Goal: Transaction & Acquisition: Purchase product/service

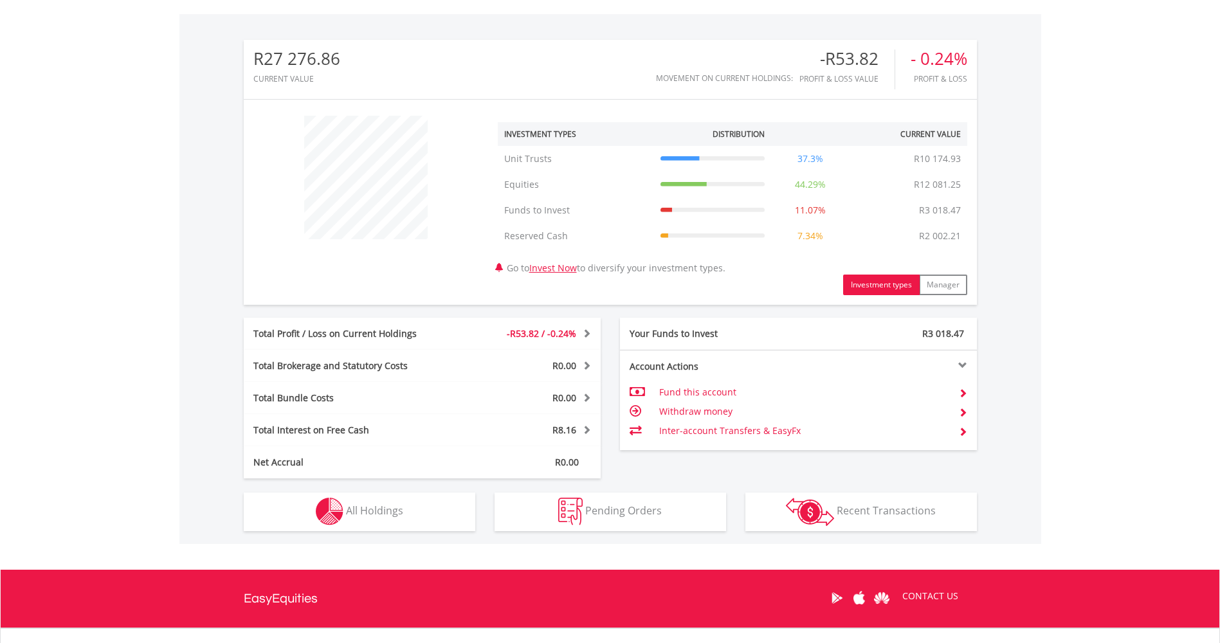
scroll to position [386, 0]
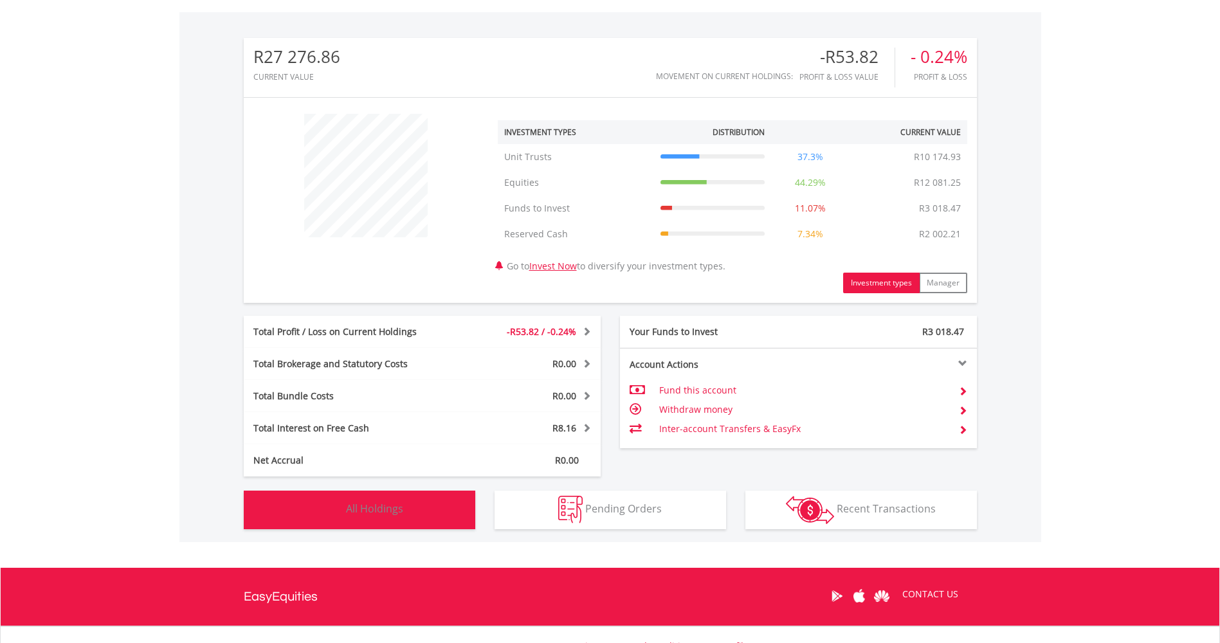
click at [401, 513] on span "All Holdings" at bounding box center [374, 509] width 57 height 14
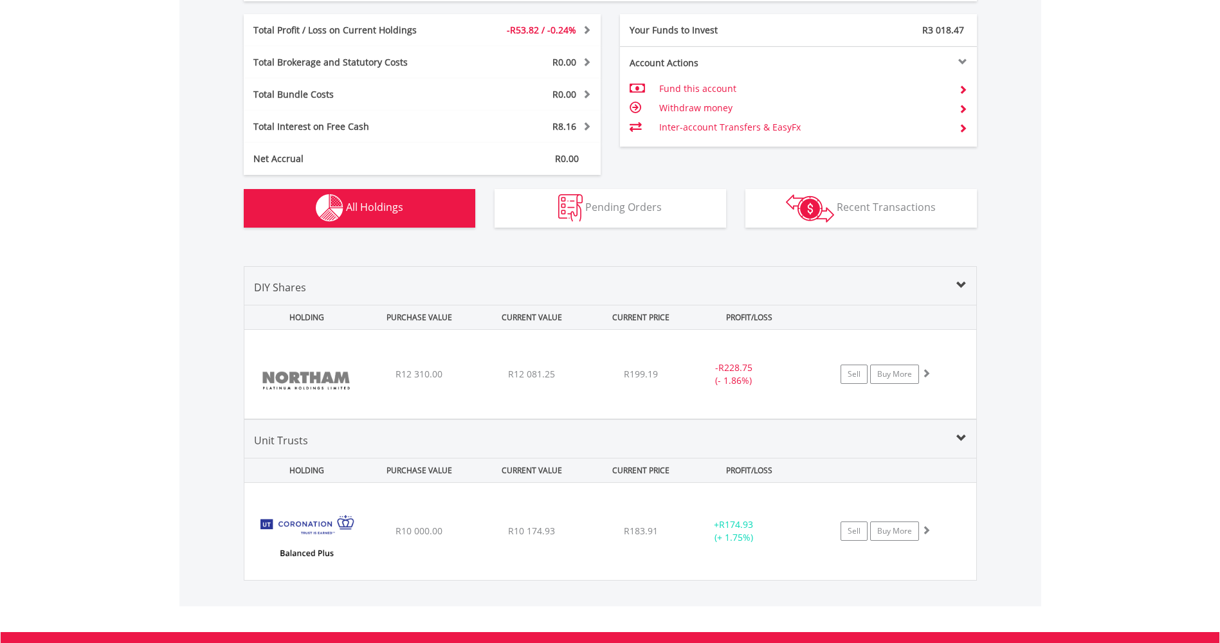
scroll to position [862, 0]
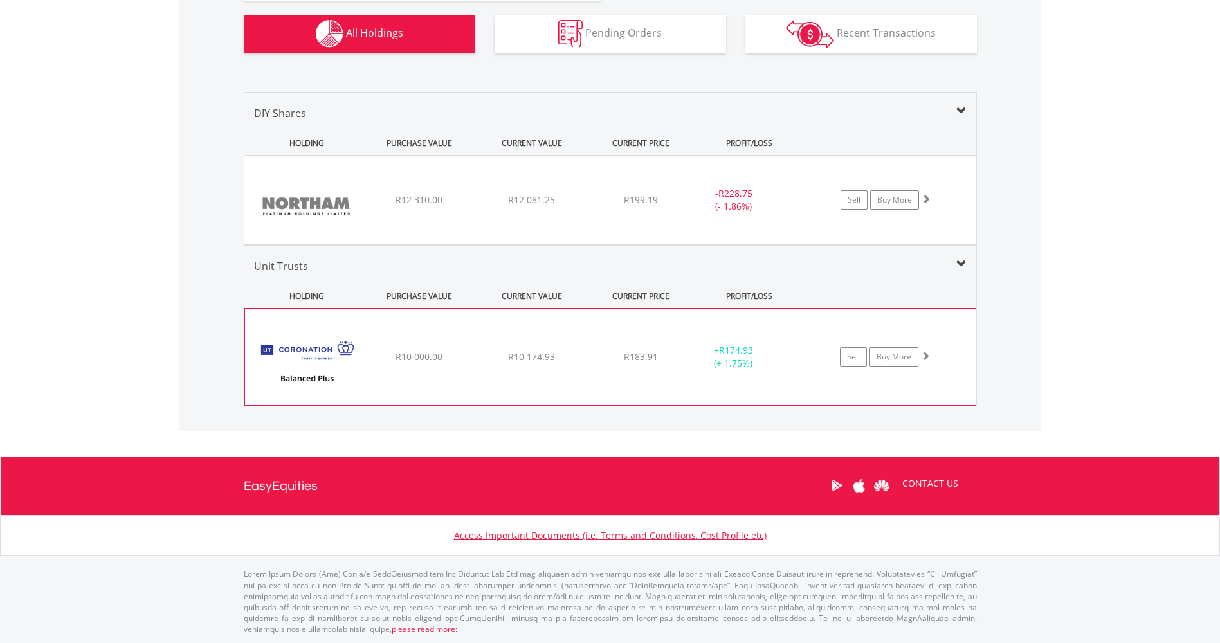
click at [616, 361] on div "R183.91" at bounding box center [641, 356] width 102 height 13
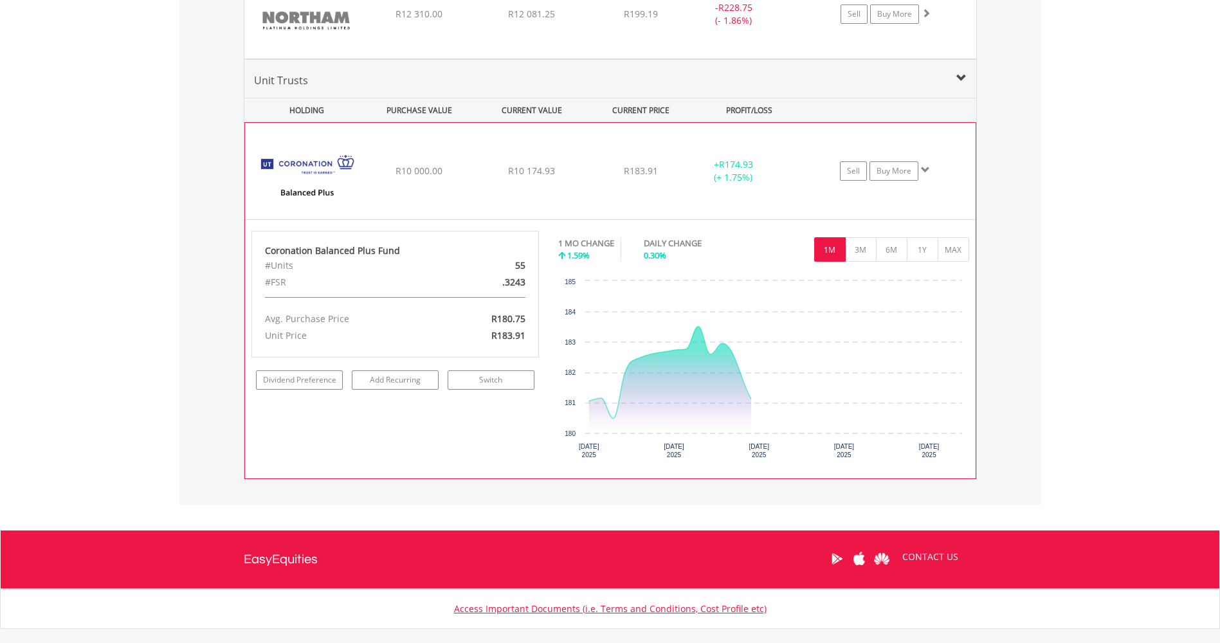
scroll to position [1055, 0]
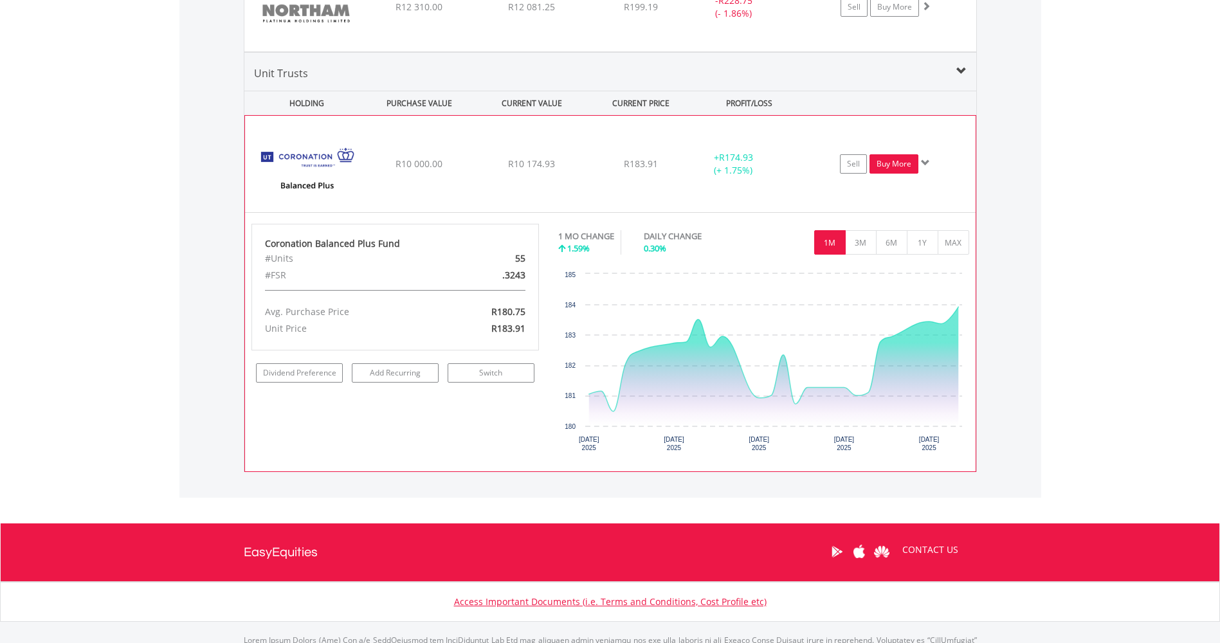
click at [884, 168] on link "Buy More" at bounding box center [893, 163] width 49 height 19
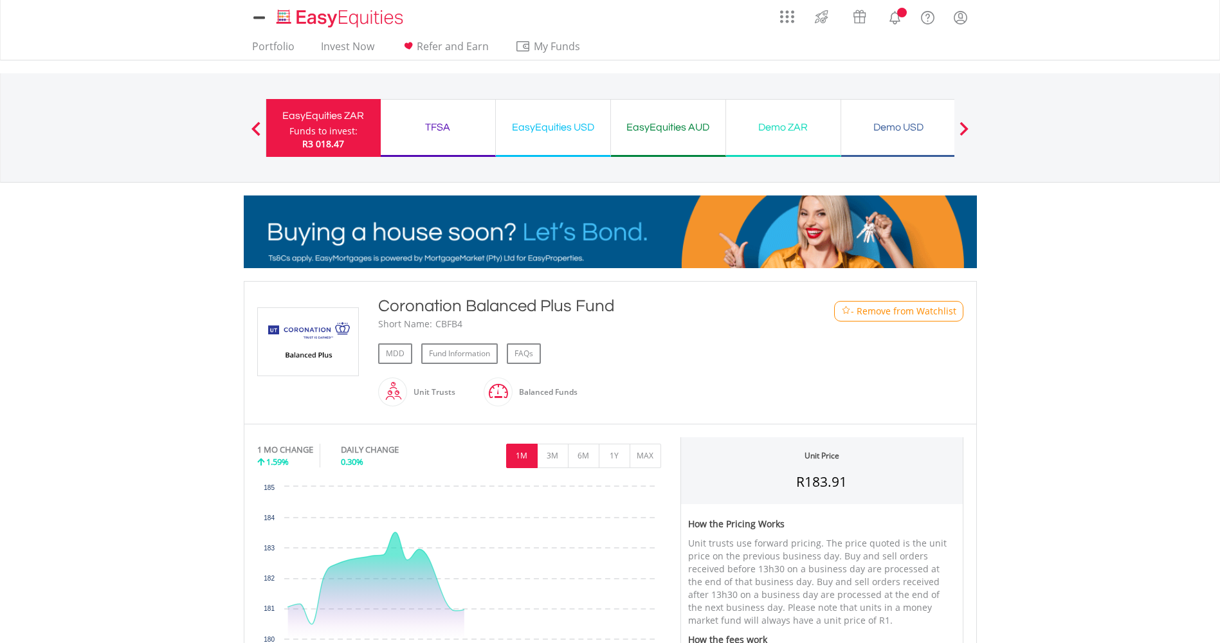
scroll to position [514, 0]
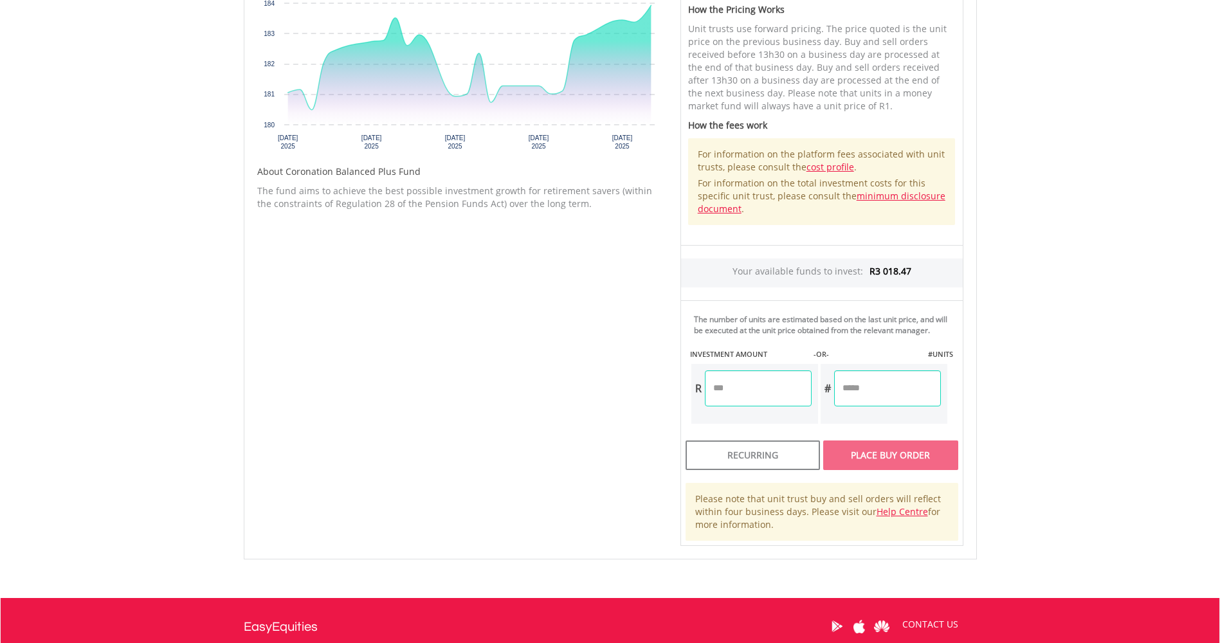
click at [745, 398] on input "number" at bounding box center [758, 388] width 107 height 36
type input "*******"
click at [1078, 399] on body "My Investments Invest Now New Listings Sell My Recurring Investments Pending Or…" at bounding box center [610, 140] width 1220 height 1309
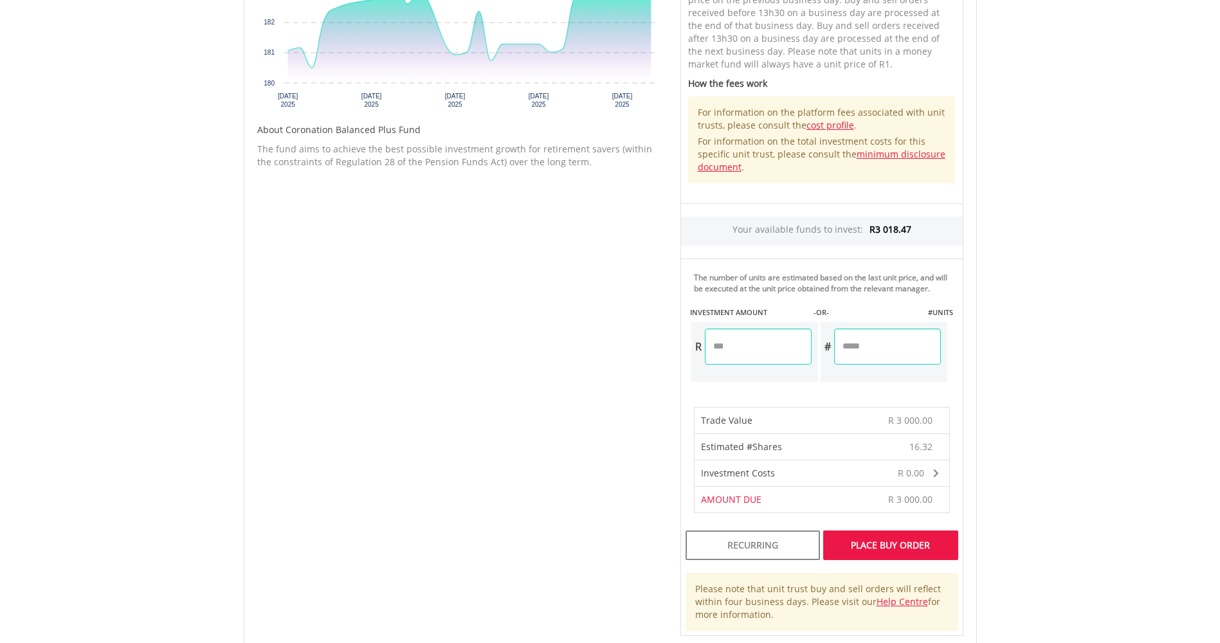
scroll to position [579, 0]
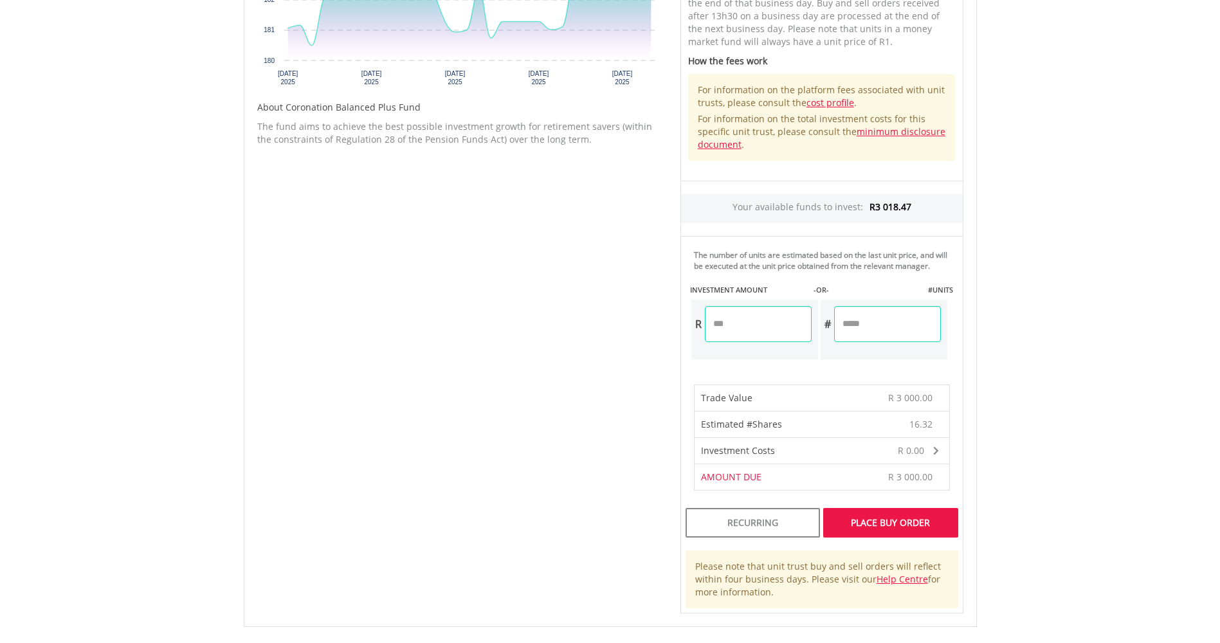
click at [728, 325] on input "*******" at bounding box center [758, 324] width 107 height 36
type input "*******"
click at [1042, 378] on body "My Investments Invest Now New Listings Sell My Recurring Investments Pending Or…" at bounding box center [610, 157] width 1220 height 1473
click at [933, 516] on div "Place Buy Order" at bounding box center [890, 523] width 134 height 30
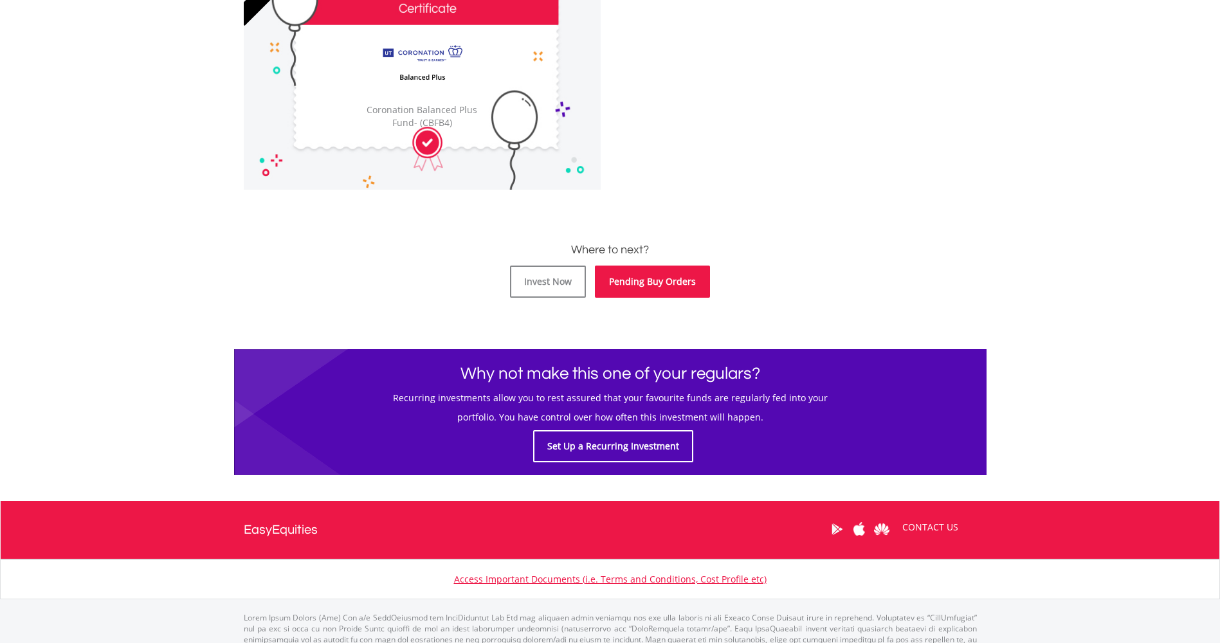
scroll to position [64, 0]
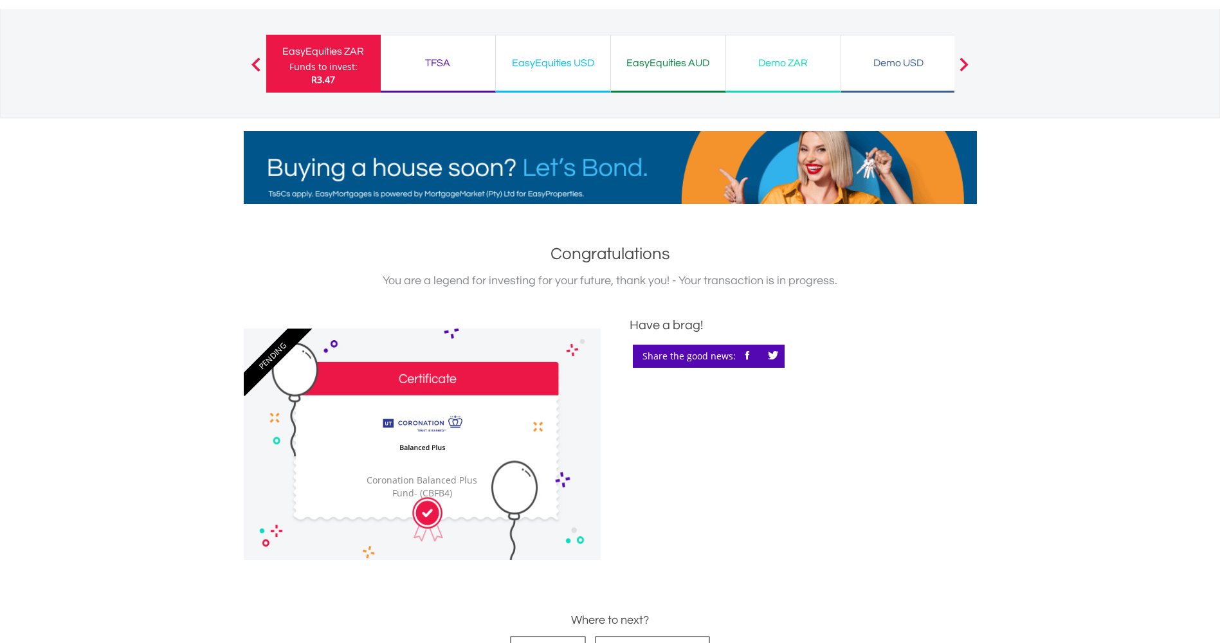
click at [334, 55] on div "EasyEquities ZAR" at bounding box center [323, 51] width 99 height 18
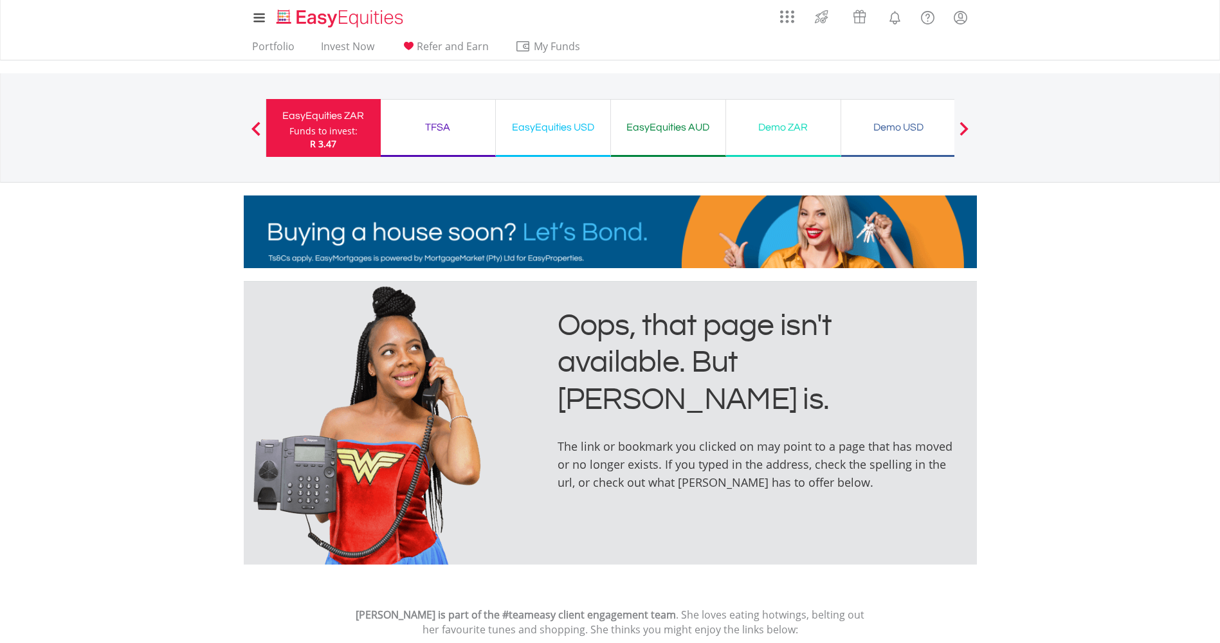
click at [341, 129] on div "Funds to invest:" at bounding box center [323, 131] width 68 height 13
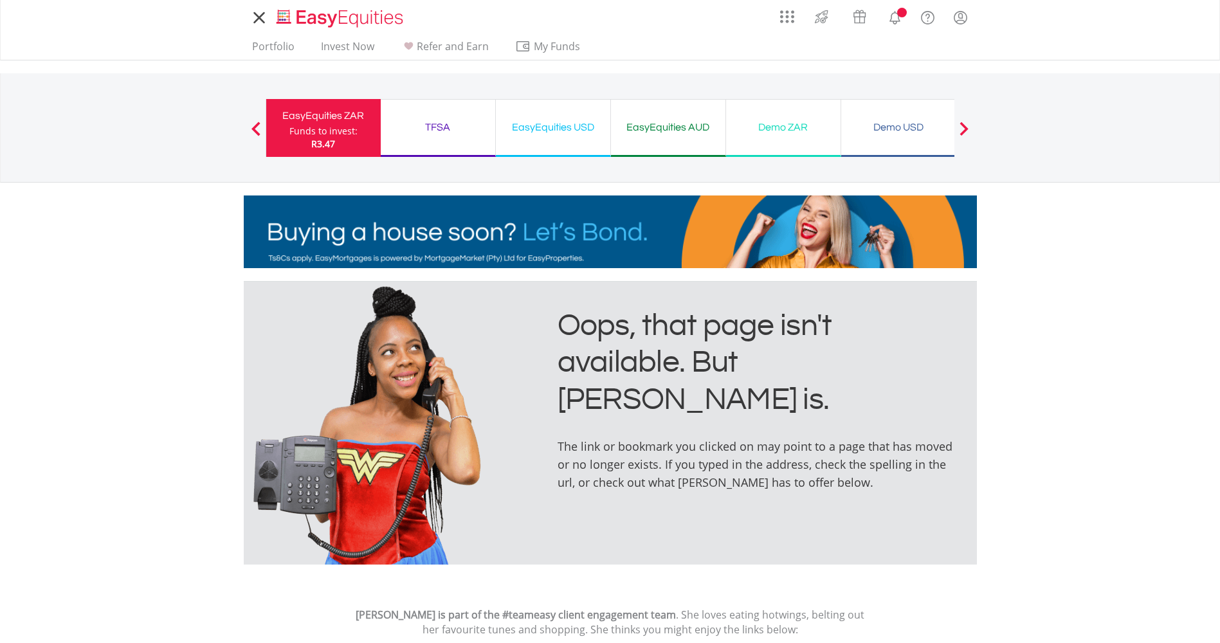
click at [255, 37] on ul "Portfolio Invest Now Refer and Earn My Funds Fund your accounts Withdraw Money …" at bounding box center [420, 47] width 353 height 24
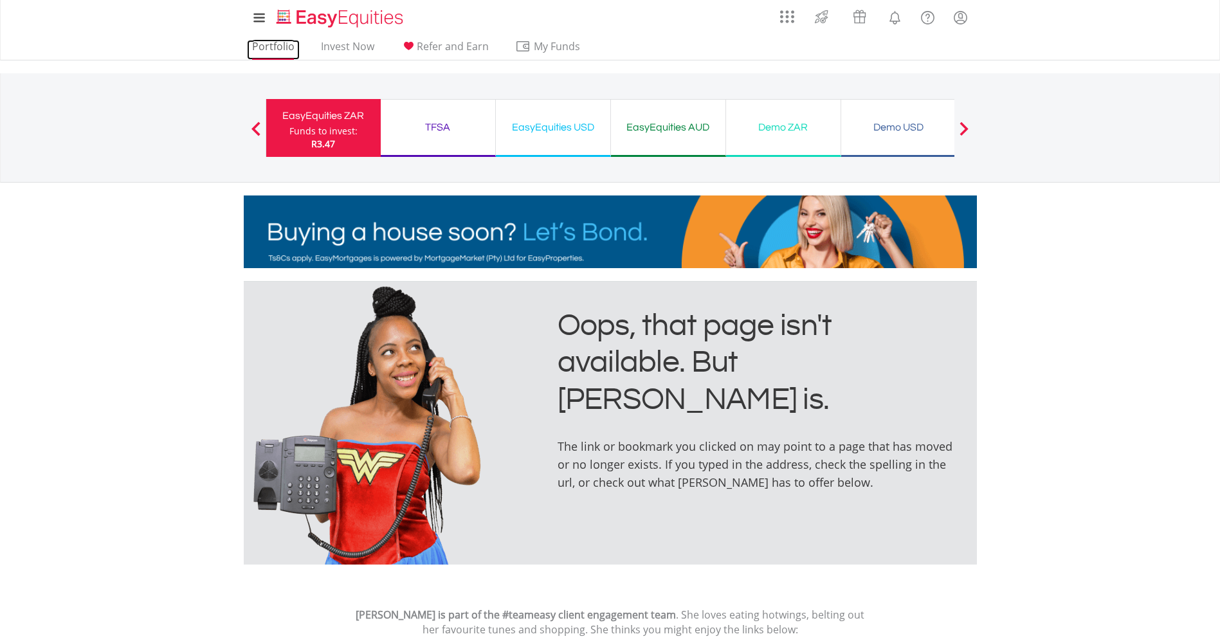
click at [280, 46] on link "Portfolio" at bounding box center [273, 50] width 53 height 20
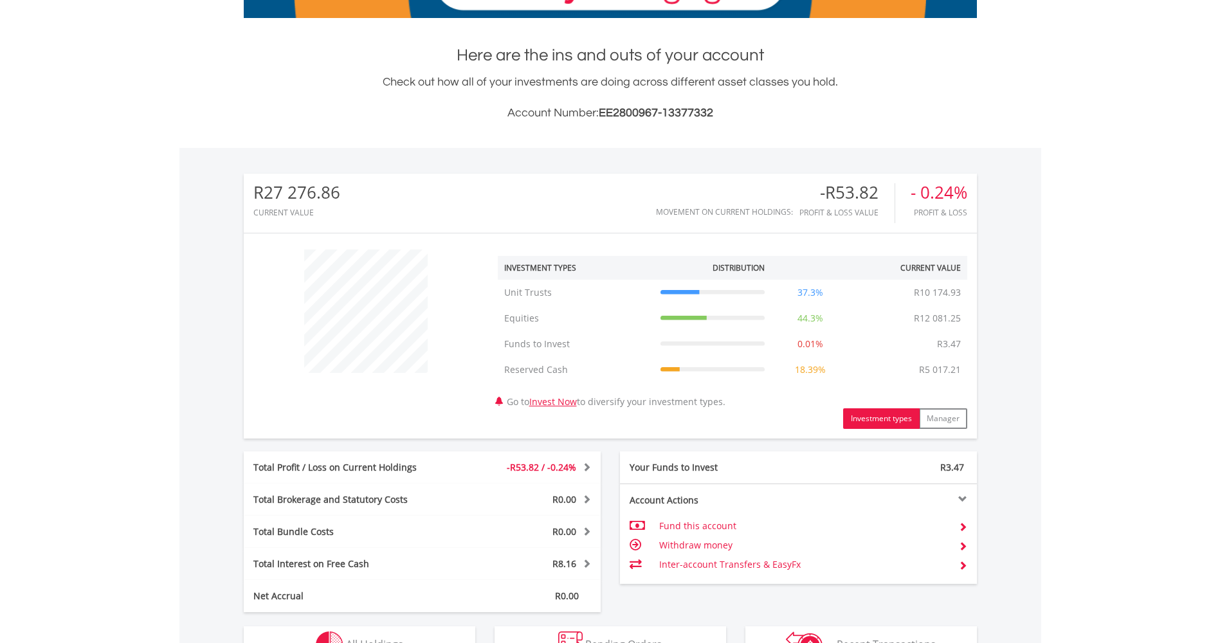
scroll to position [496, 0]
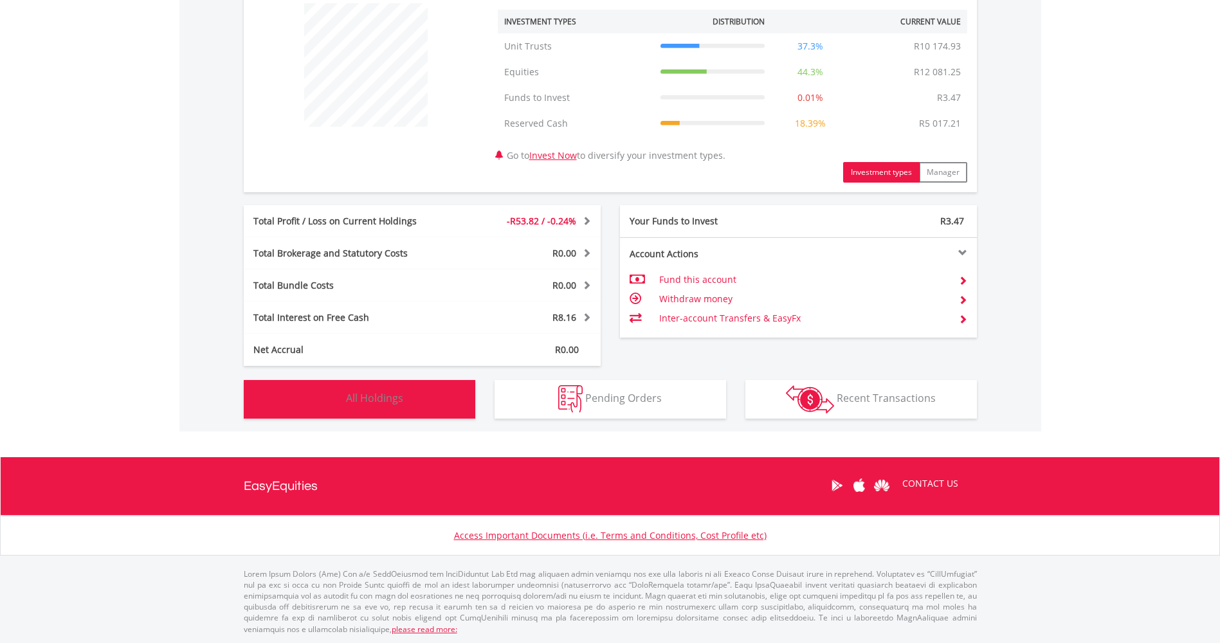
click at [381, 404] on span "All Holdings" at bounding box center [374, 398] width 57 height 14
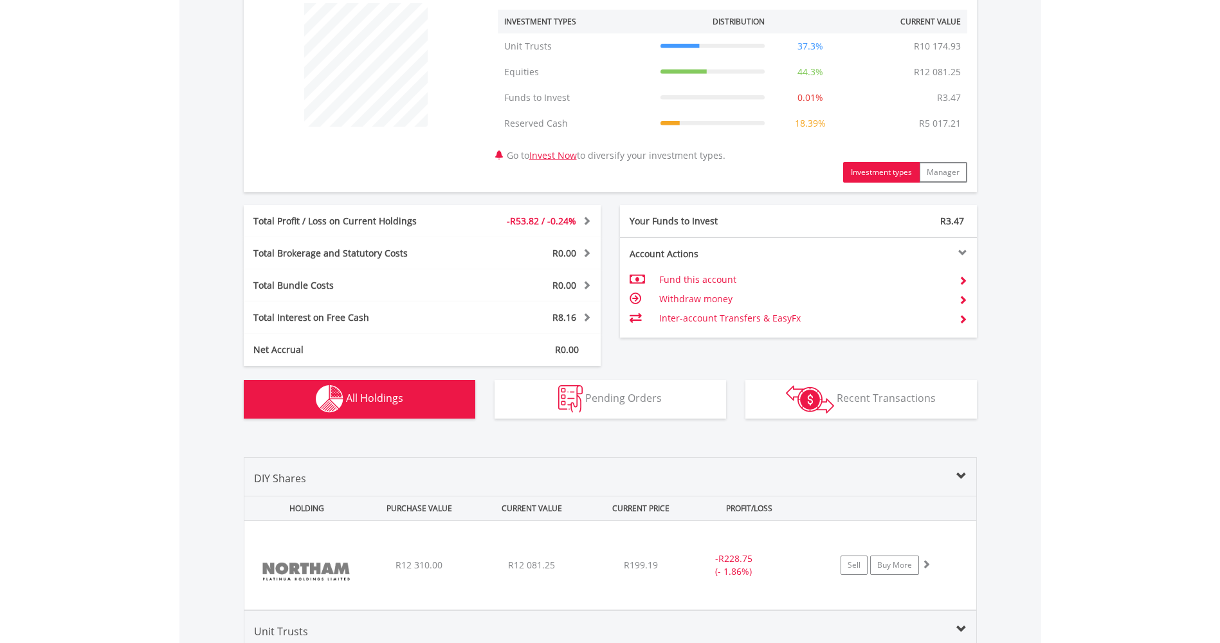
scroll to position [862, 0]
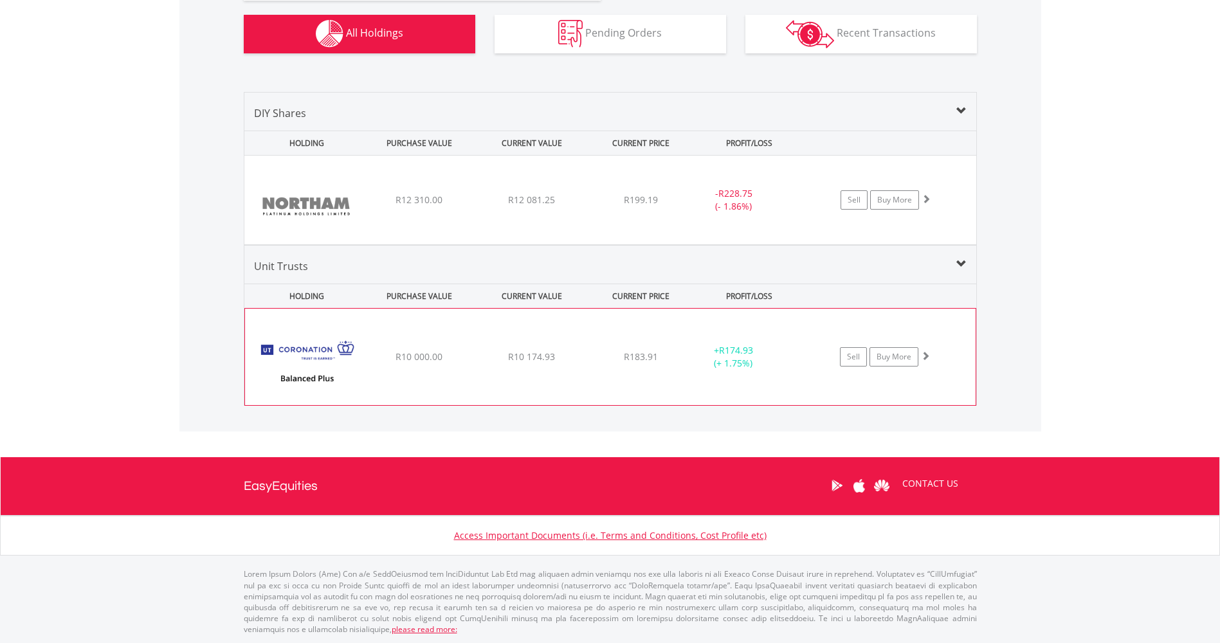
click at [612, 397] on div "﻿ Coronation Balanced Plus Fund R10 000.00 R10 174.93 R183.91 + R174.93 (+ 1.75…" at bounding box center [610, 357] width 731 height 96
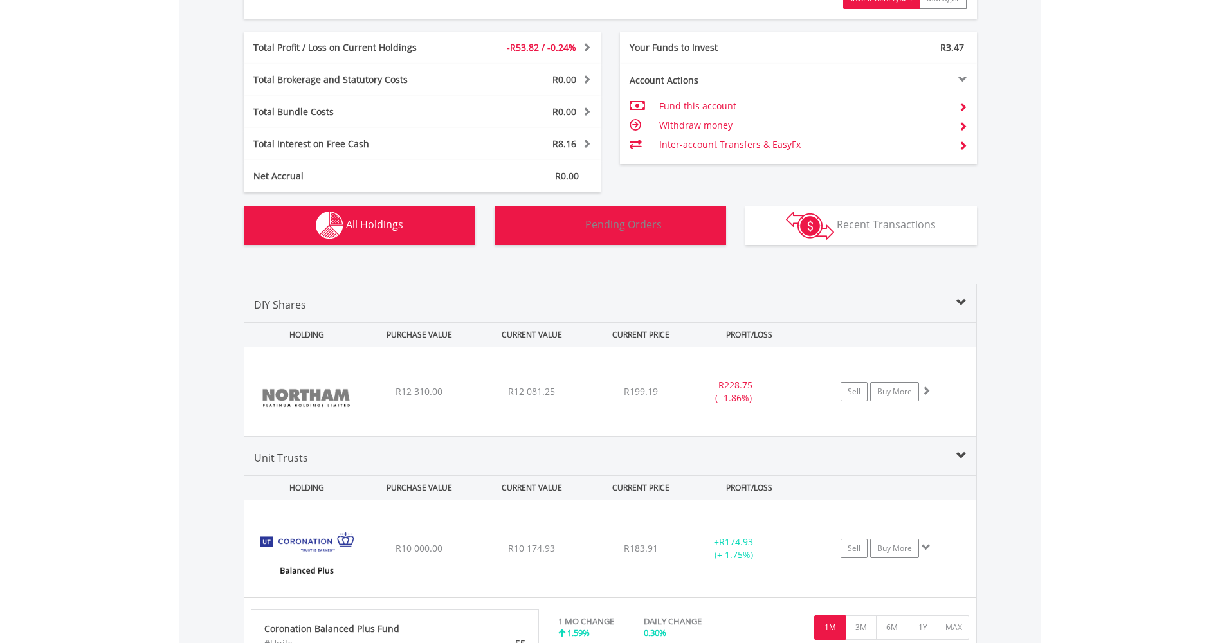
click at [617, 235] on button "Pending Orders Pending Orders" at bounding box center [611, 225] width 232 height 39
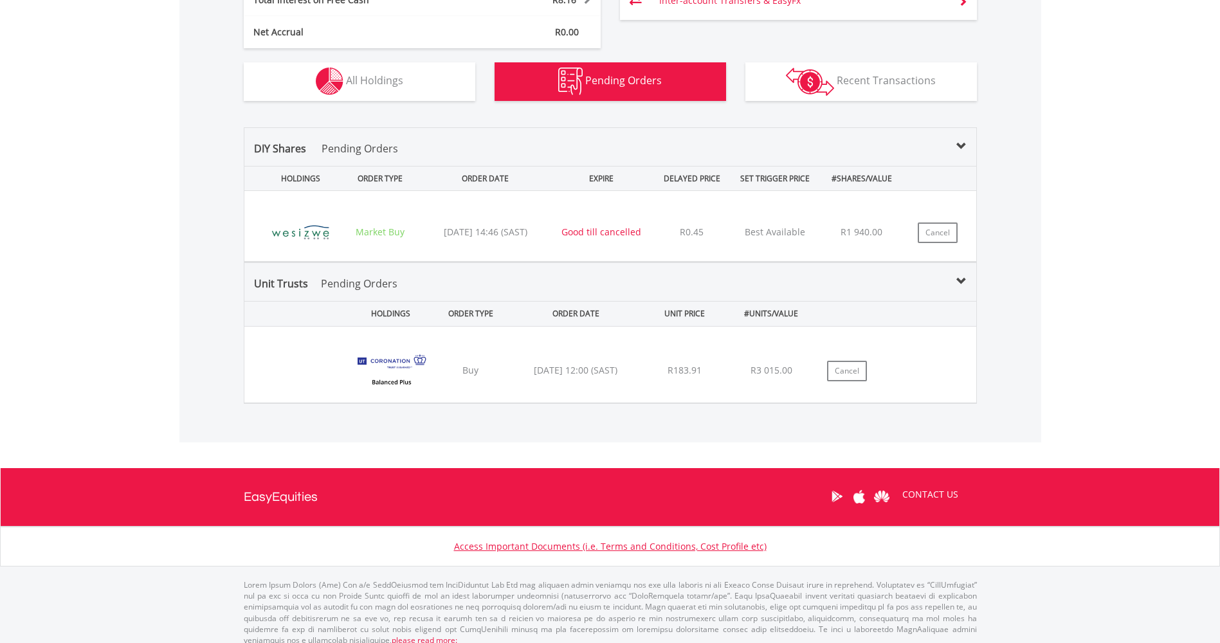
scroll to position [825, 0]
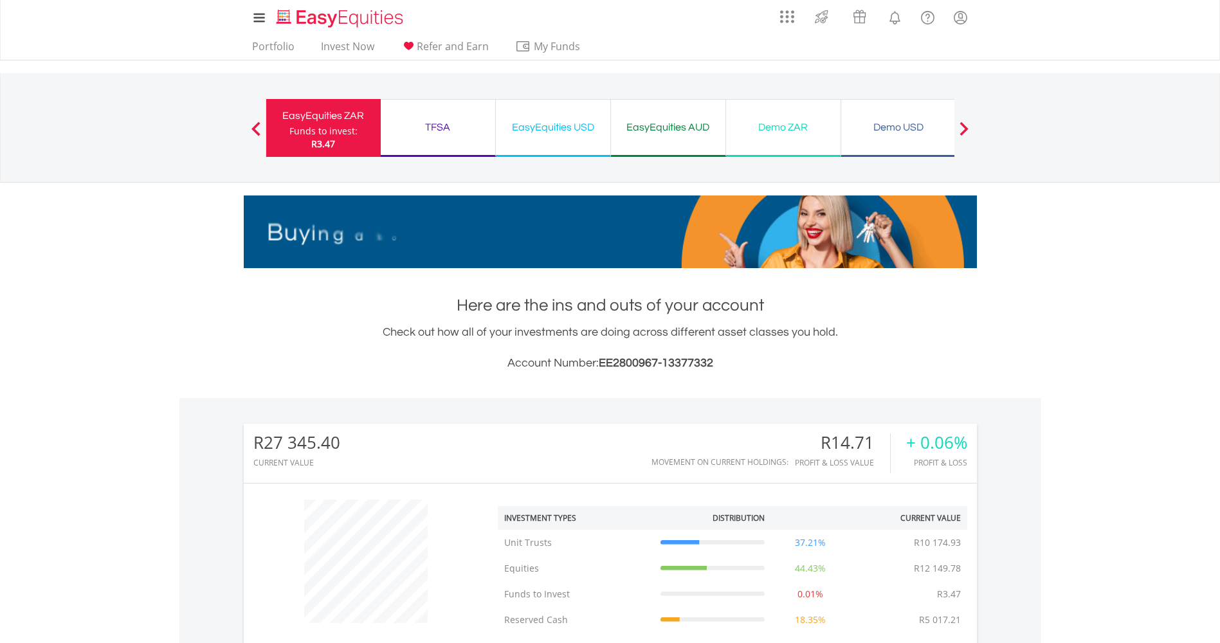
scroll to position [123, 244]
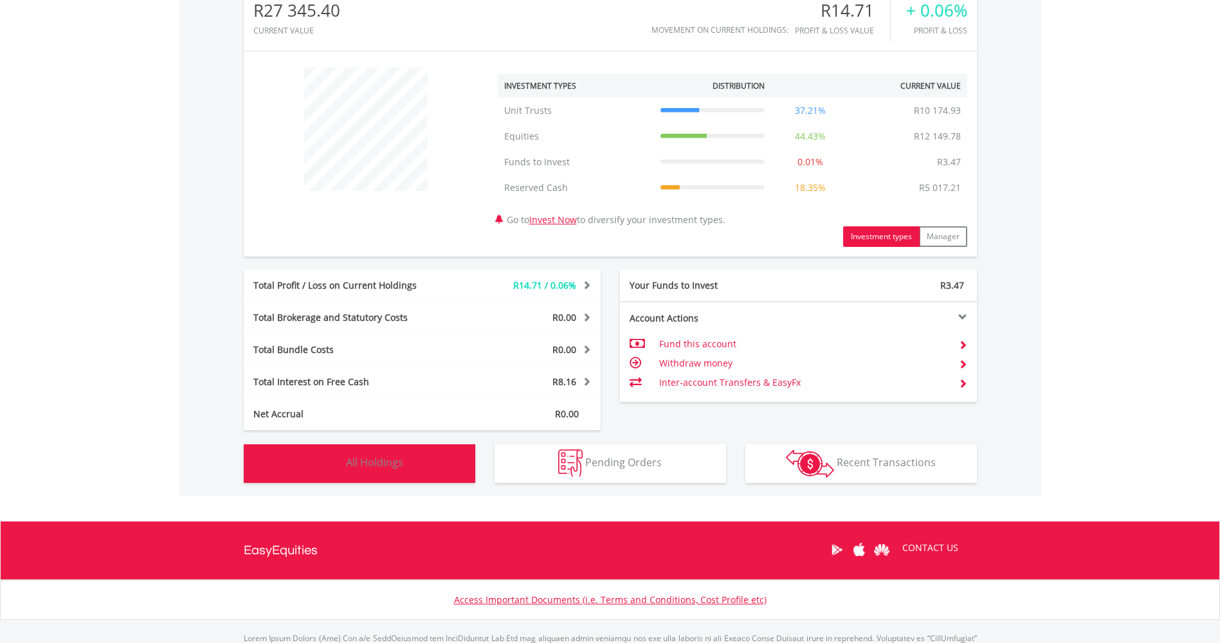
click at [292, 466] on button "Holdings All Holdings" at bounding box center [360, 463] width 232 height 39
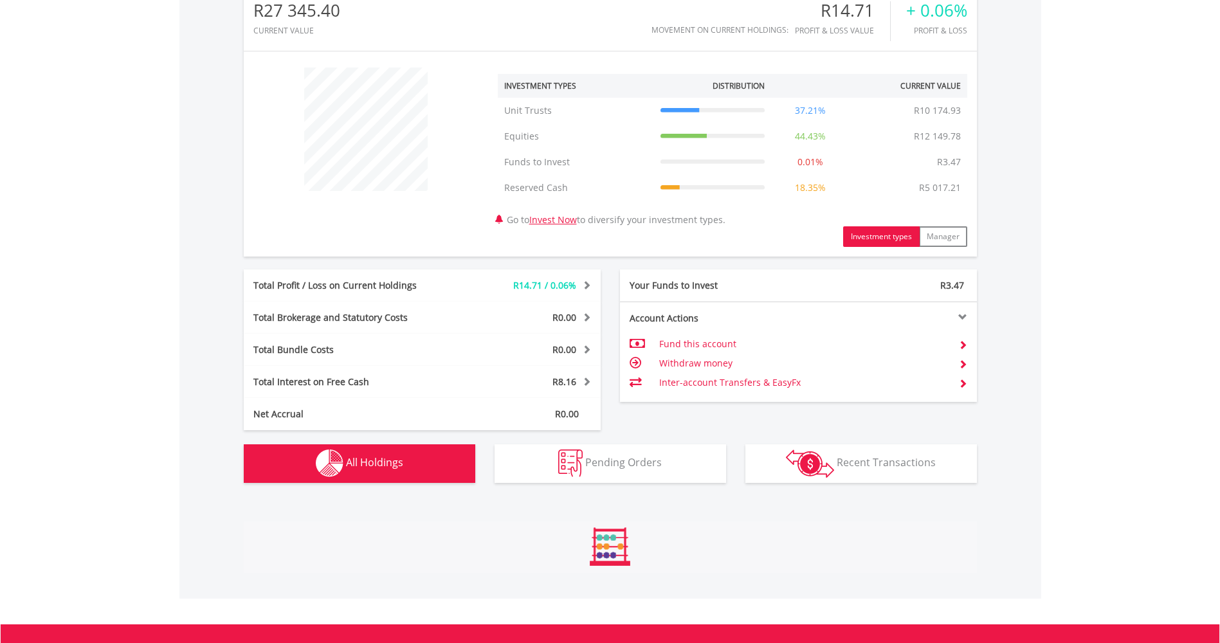
scroll to position [862, 0]
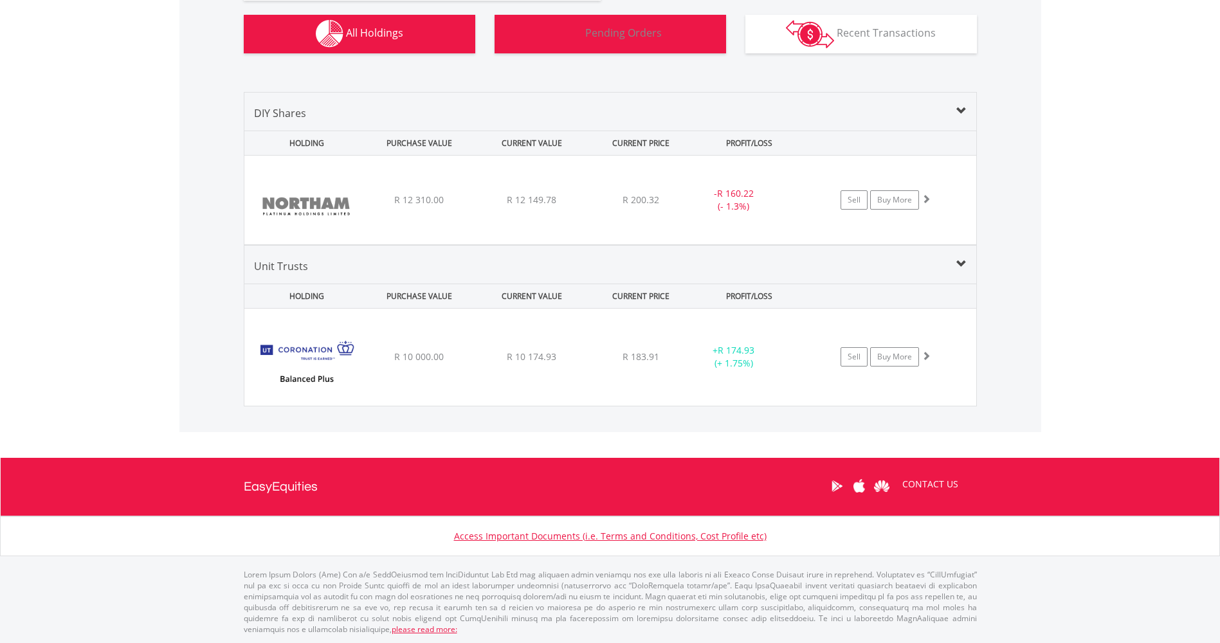
click at [603, 47] on button "Pending Orders Pending Orders" at bounding box center [611, 34] width 232 height 39
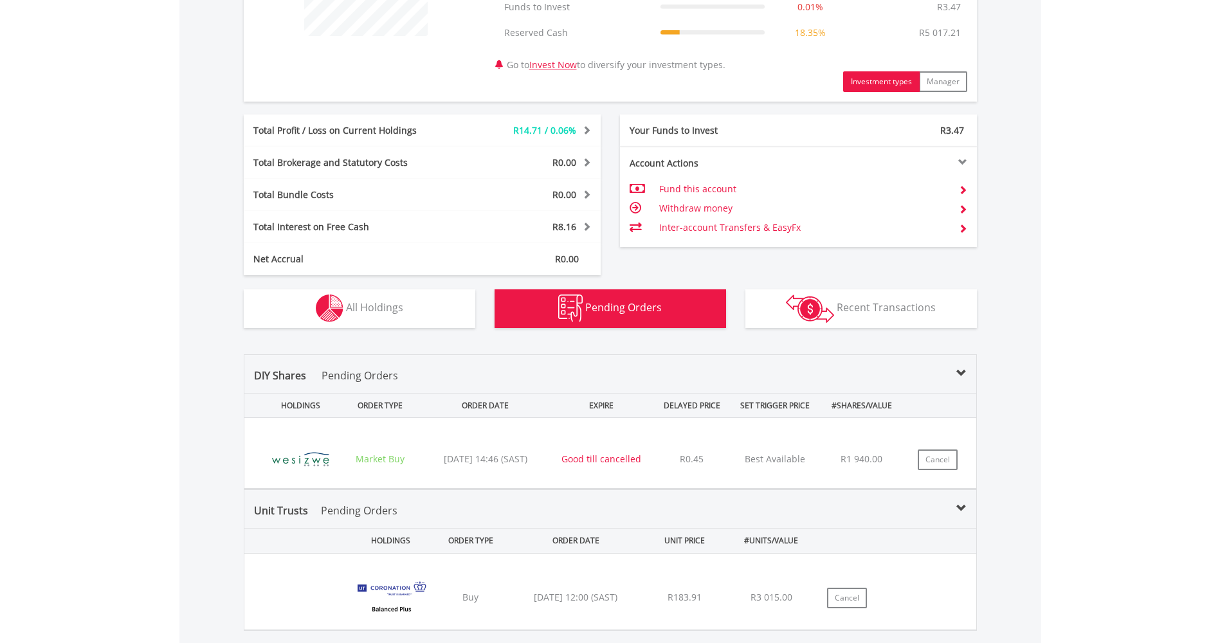
scroll to position [825, 0]
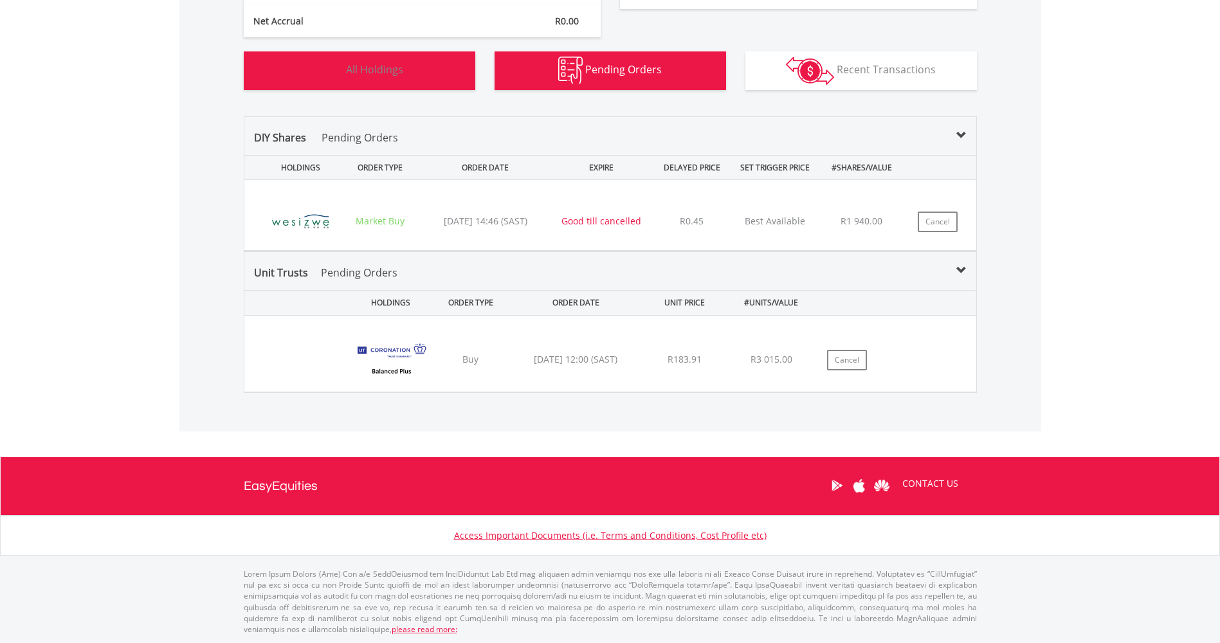
click at [385, 78] on button "Holdings All Holdings" at bounding box center [360, 70] width 232 height 39
